Goal: Check status: Check status

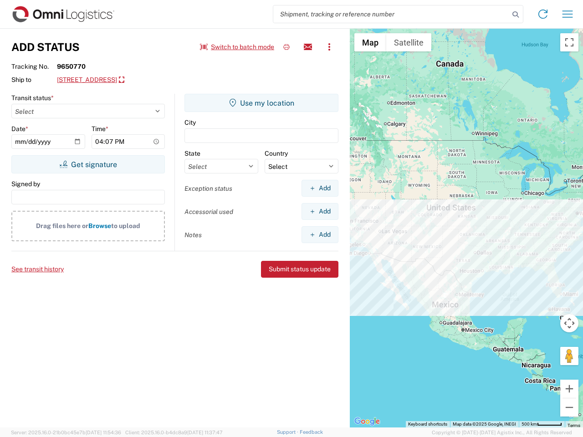
click at [391, 14] on input "search" at bounding box center [391, 13] width 236 height 17
click at [516, 15] on icon at bounding box center [516, 14] width 13 height 13
click at [543, 14] on icon at bounding box center [543, 14] width 15 height 15
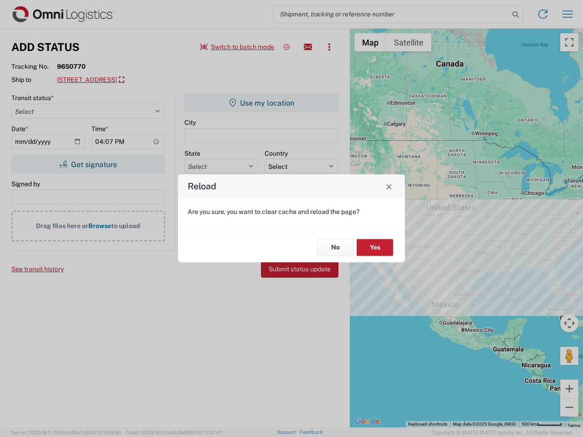
click at [568, 14] on div "Reload Are you sure, you want to clear cache and reload the page? No Yes" at bounding box center [291, 218] width 583 height 437
click at [237, 47] on div "Reload Are you sure, you want to clear cache and reload the page? No Yes" at bounding box center [291, 218] width 583 height 437
click at [287, 47] on div "Reload Are you sure, you want to clear cache and reload the page? No Yes" at bounding box center [291, 218] width 583 height 437
click at [308, 47] on div "Reload Are you sure, you want to clear cache and reload the page? No Yes" at bounding box center [291, 218] width 583 height 437
click at [329, 47] on div "Reload Are you sure, you want to clear cache and reload the page? No Yes" at bounding box center [291, 218] width 583 height 437
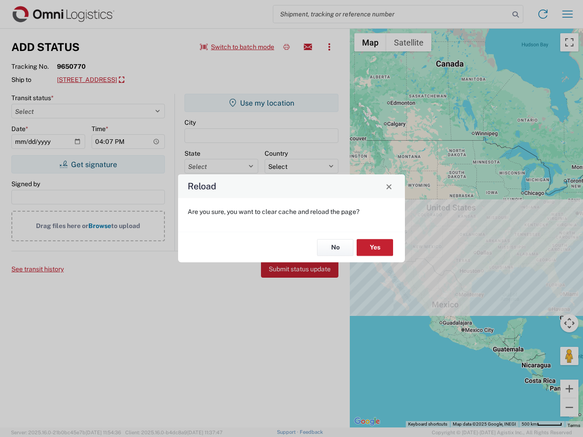
click at [133, 80] on div "Reload Are you sure, you want to clear cache and reload the page? No Yes" at bounding box center [291, 218] width 583 height 437
click at [88, 165] on div "Reload Are you sure, you want to clear cache and reload the page? No Yes" at bounding box center [291, 218] width 583 height 437
